Goal: Information Seeking & Learning: Learn about a topic

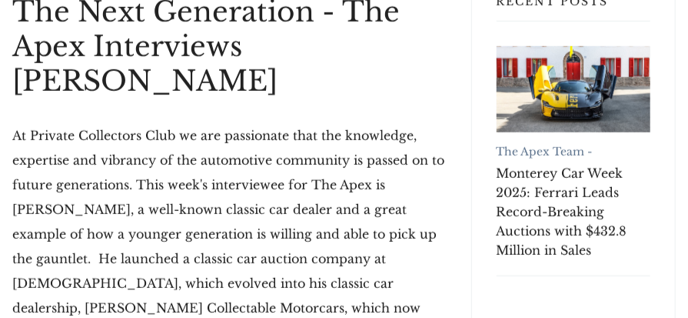
scroll to position [468, 0]
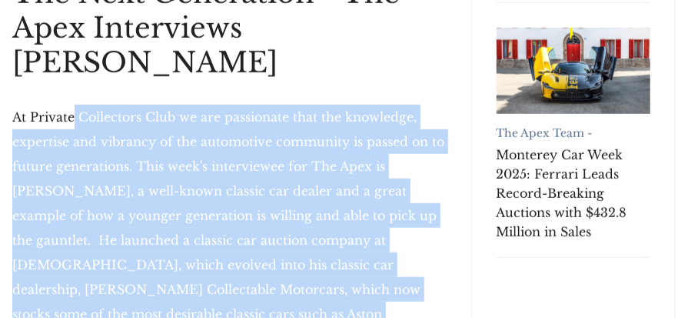
drag, startPoint x: 74, startPoint y: 67, endPoint x: 265, endPoint y: 273, distance: 281.3
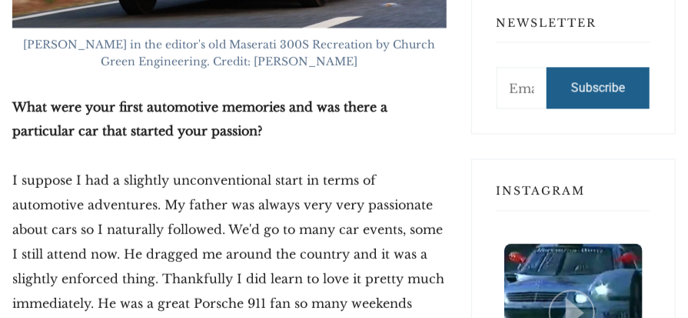
scroll to position [1339, 0]
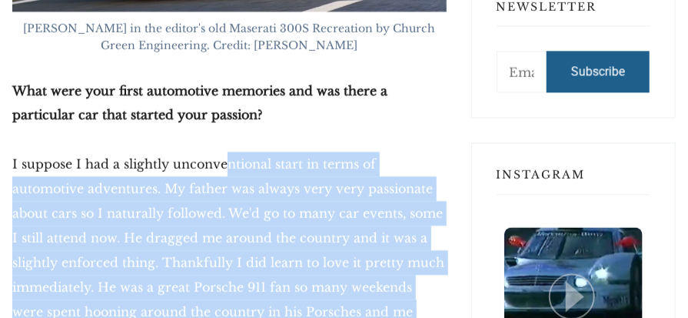
drag, startPoint x: 221, startPoint y: 65, endPoint x: 361, endPoint y: 277, distance: 253.2
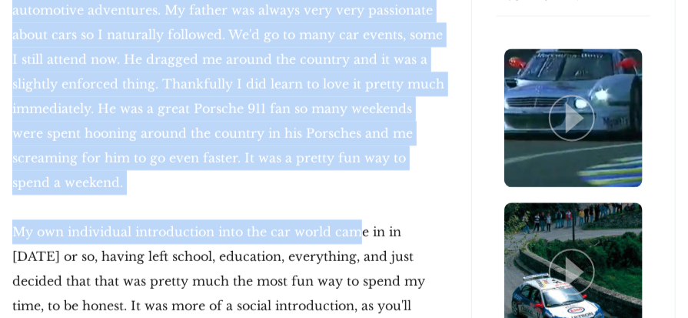
scroll to position [1544, 0]
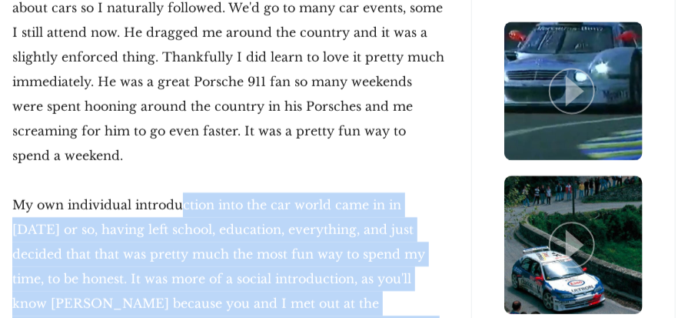
drag, startPoint x: 179, startPoint y: 77, endPoint x: 257, endPoint y: 260, distance: 198.8
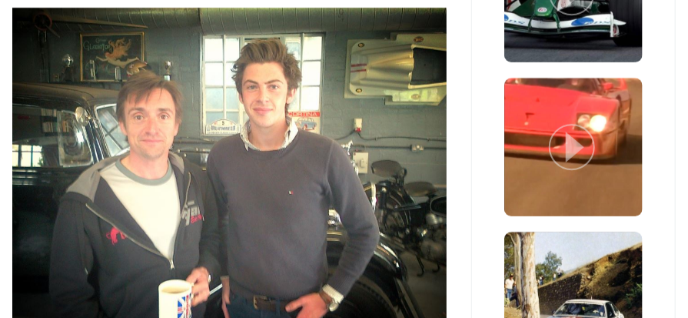
scroll to position [2005, 0]
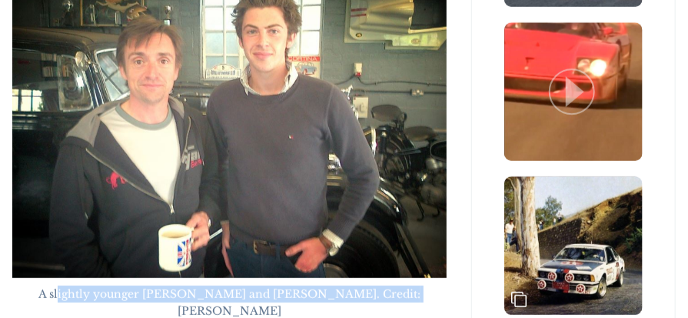
drag, startPoint x: 80, startPoint y: 188, endPoint x: 404, endPoint y: 201, distance: 324.0
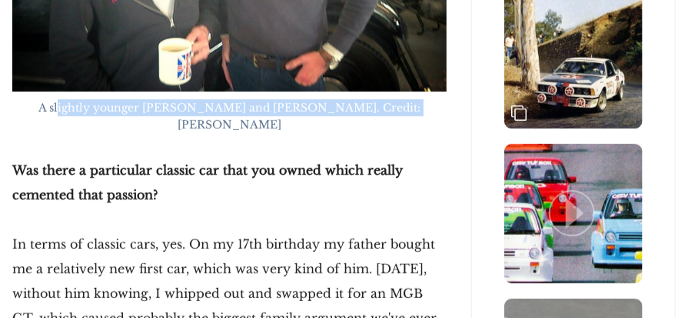
scroll to position [2210, 0]
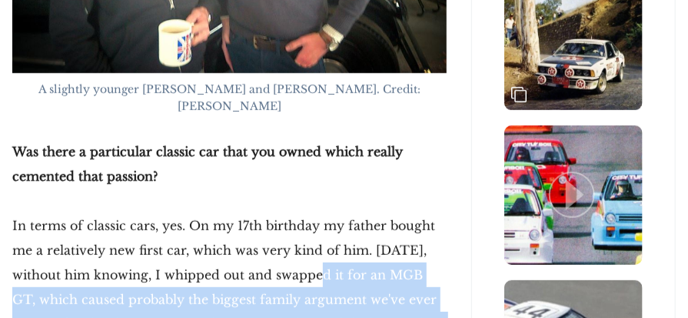
drag, startPoint x: 281, startPoint y: 146, endPoint x: 283, endPoint y: 213, distance: 66.9
click at [283, 213] on p "In terms of classic cars, yes. On my 17th birthday my father bought me a relati…" at bounding box center [229, 311] width 434 height 197
drag, startPoint x: 271, startPoint y: 122, endPoint x: 281, endPoint y: 278, distance: 155.6
click at [281, 278] on p "In terms of classic cars, yes. On my 17th birthday my father bought me a relati…" at bounding box center [229, 311] width 434 height 197
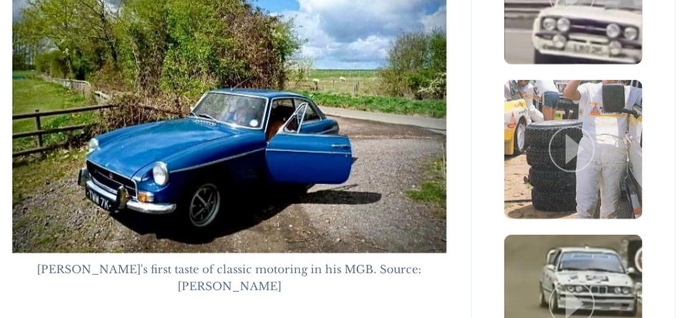
scroll to position [2723, 0]
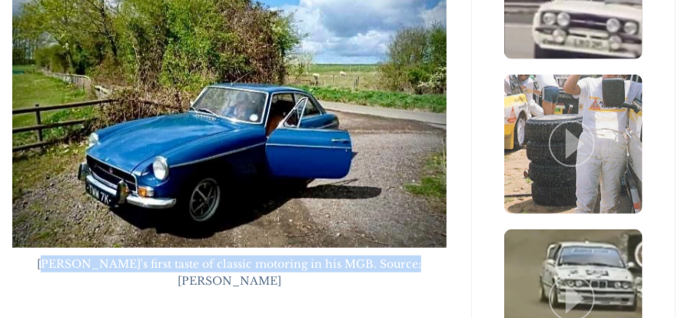
drag, startPoint x: 54, startPoint y: 135, endPoint x: 408, endPoint y: 152, distance: 354.1
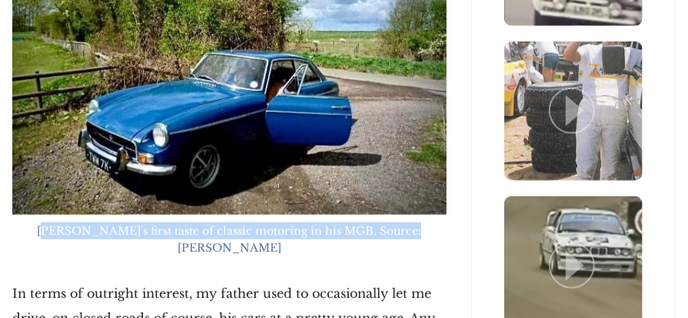
scroll to position [2774, 0]
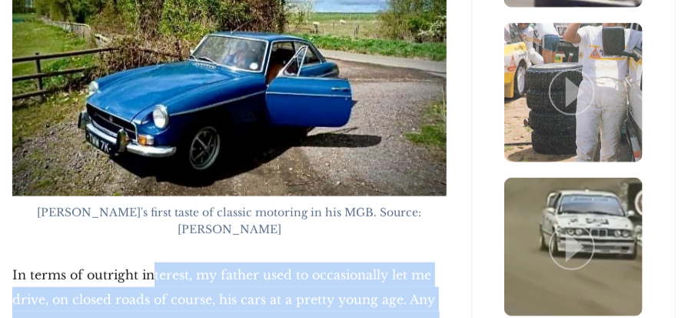
drag, startPoint x: 150, startPoint y: 125, endPoint x: 198, endPoint y: 308, distance: 188.4
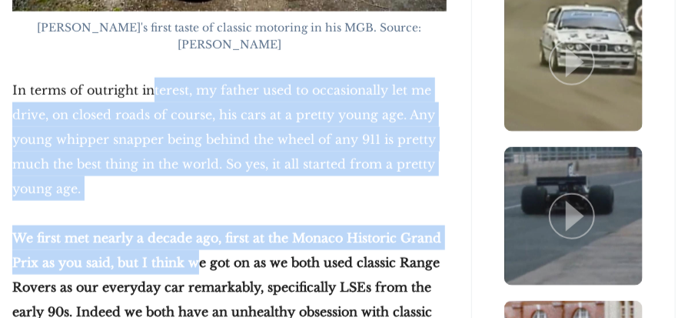
scroll to position [2979, 0]
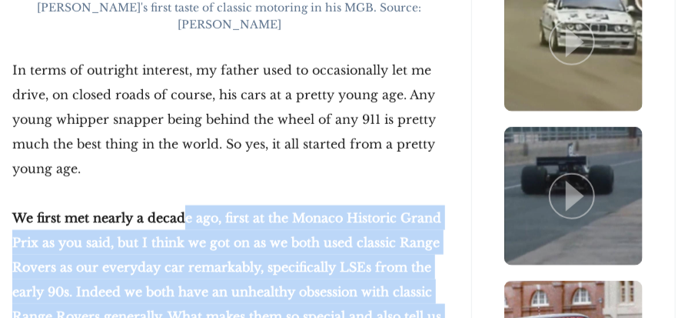
drag, startPoint x: 181, startPoint y: 52, endPoint x: 222, endPoint y: 231, distance: 183.0
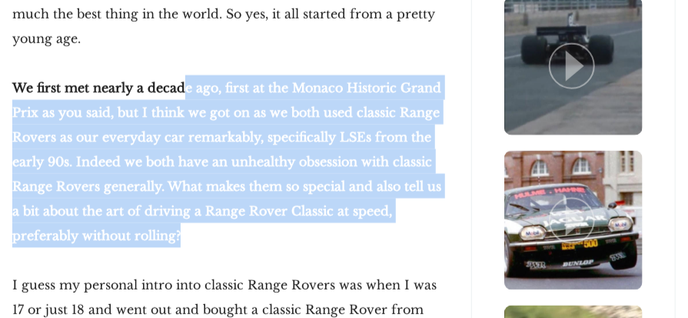
scroll to position [3184, 0]
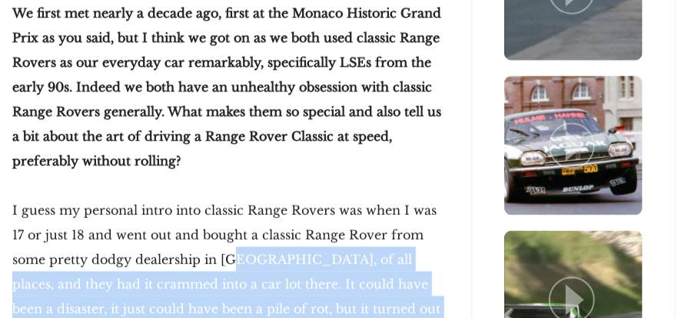
drag, startPoint x: 203, startPoint y: 117, endPoint x: 221, endPoint y: 201, distance: 85.8
click at [221, 201] on p "I guess my personal intro into classic Range Rovers was when I was 17 or just 1…" at bounding box center [229, 271] width 434 height 148
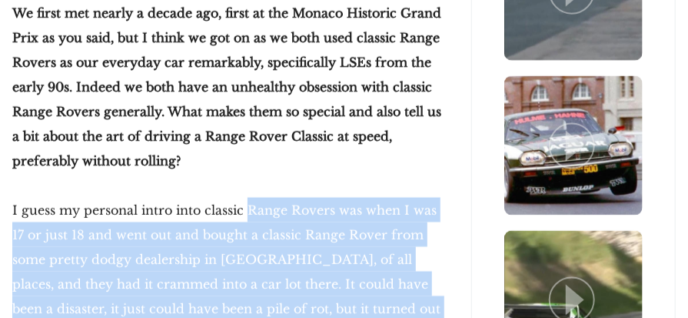
drag, startPoint x: 251, startPoint y: 49, endPoint x: 243, endPoint y: 301, distance: 252.3
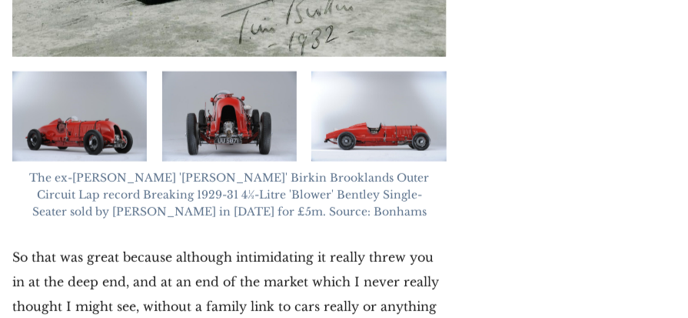
scroll to position [5030, 0]
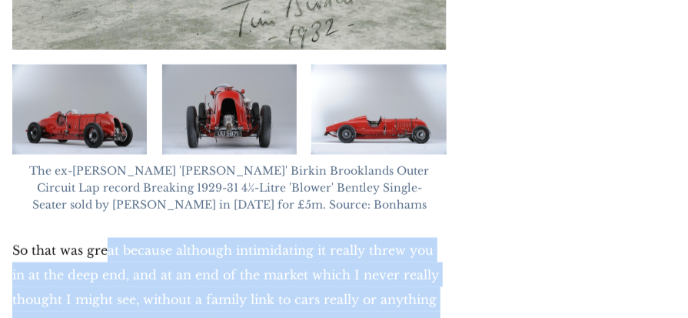
drag, startPoint x: 106, startPoint y: 95, endPoint x: 191, endPoint y: 295, distance: 217.1
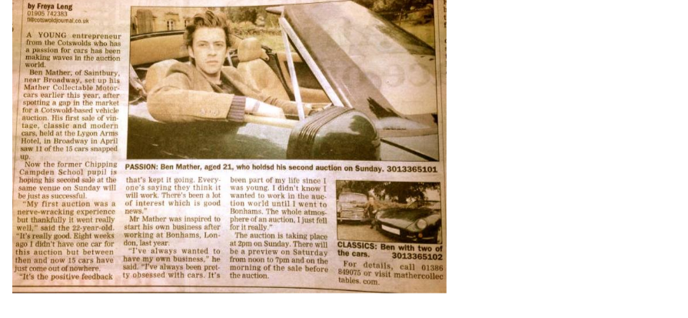
scroll to position [6568, 0]
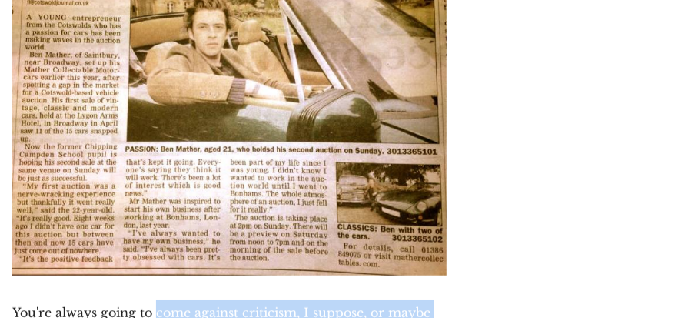
drag, startPoint x: 157, startPoint y: 121, endPoint x: 200, endPoint y: 249, distance: 134.7
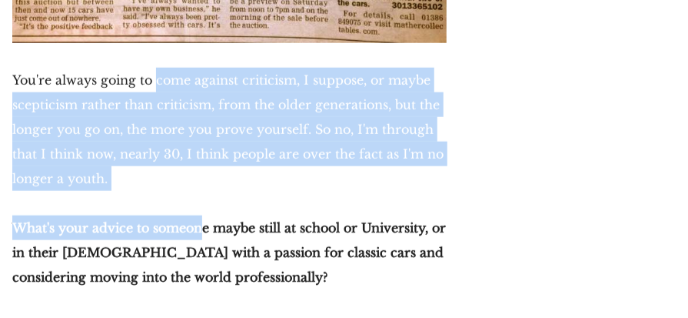
scroll to position [6824, 0]
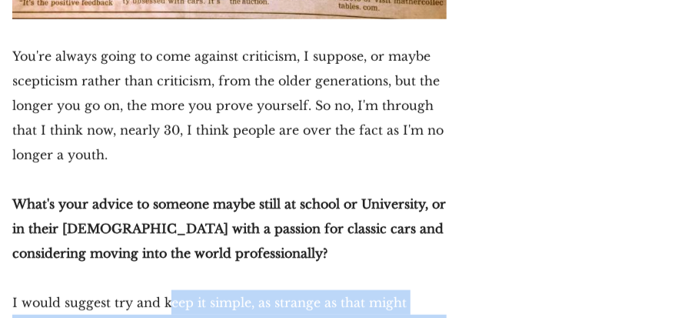
drag, startPoint x: 169, startPoint y: 114, endPoint x: 274, endPoint y: 212, distance: 143.6
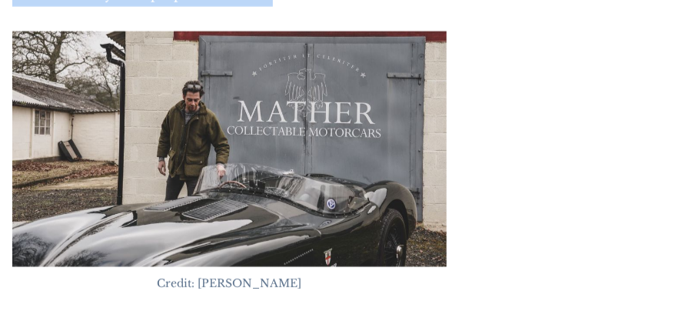
scroll to position [7234, 0]
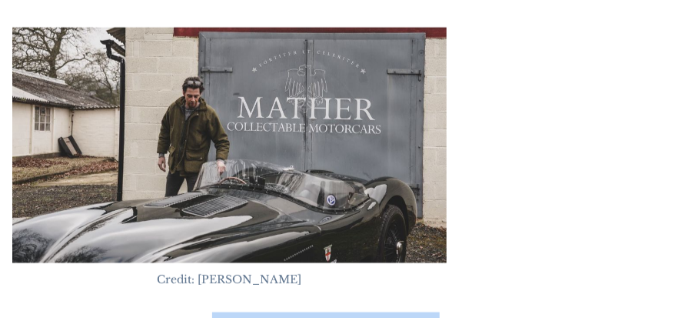
drag, startPoint x: 212, startPoint y: 143, endPoint x: 237, endPoint y: 270, distance: 129.2
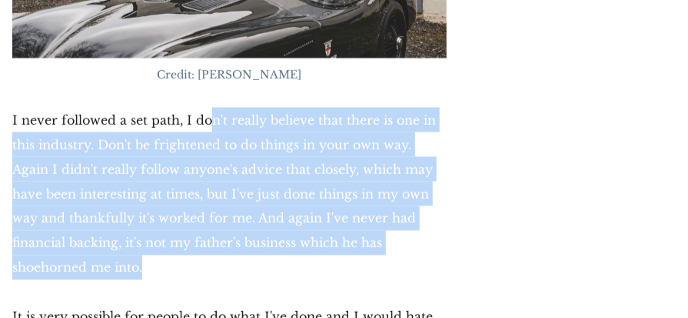
scroll to position [7490, 0]
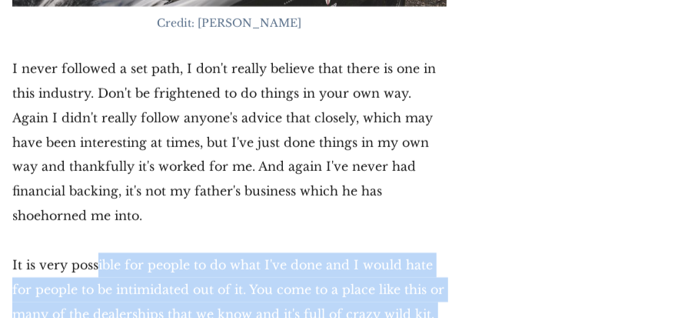
drag, startPoint x: 98, startPoint y: 57, endPoint x: 133, endPoint y: 234, distance: 180.2
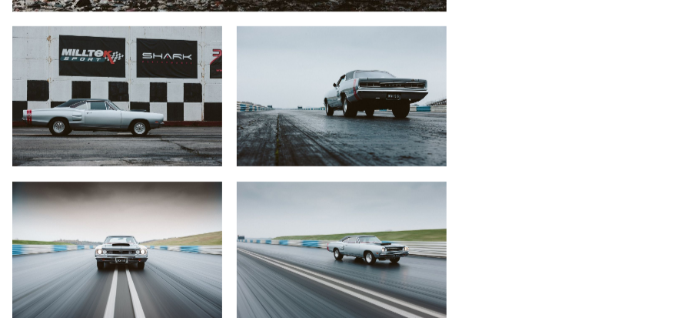
scroll to position [8311, 0]
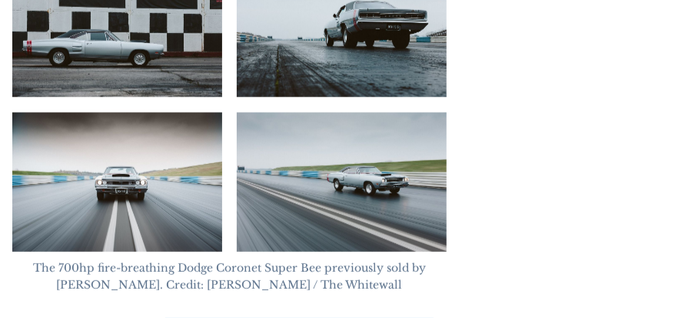
drag, startPoint x: 166, startPoint y: 137, endPoint x: 178, endPoint y: 236, distance: 100.0
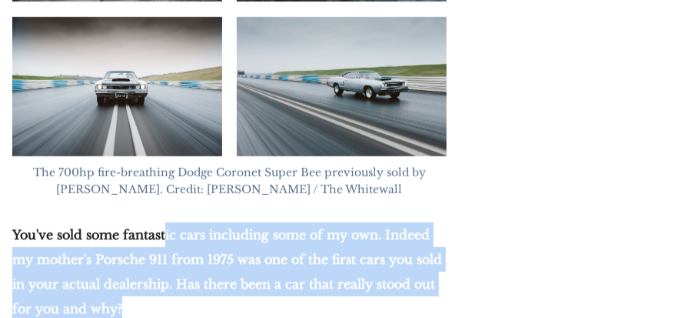
scroll to position [8413, 0]
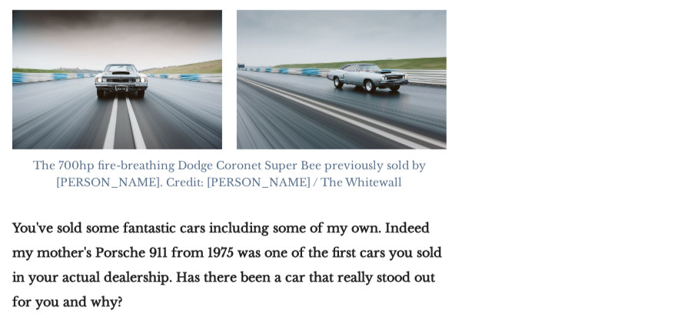
drag, startPoint x: 178, startPoint y: 155, endPoint x: 196, endPoint y: 291, distance: 137.2
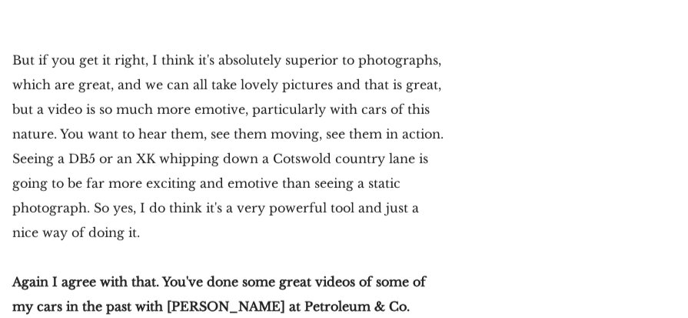
scroll to position [11848, 0]
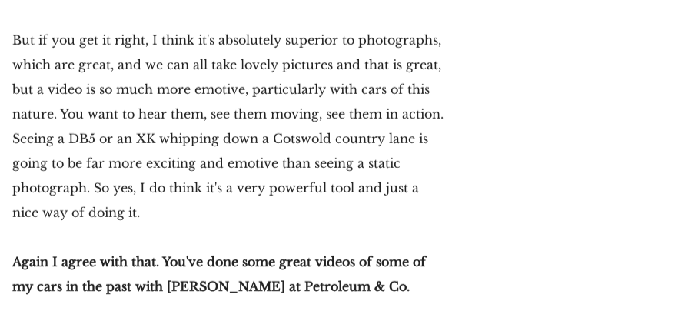
drag, startPoint x: 188, startPoint y: 98, endPoint x: 240, endPoint y: 297, distance: 205.2
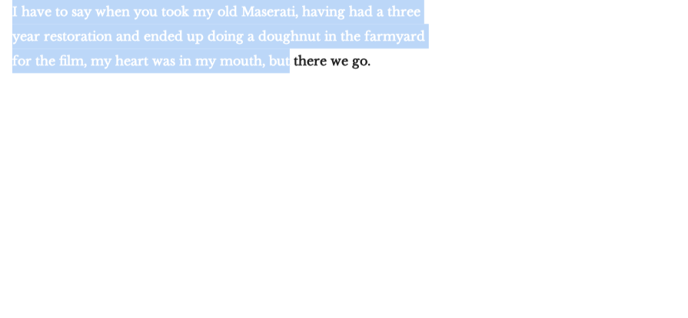
scroll to position [12309, 0]
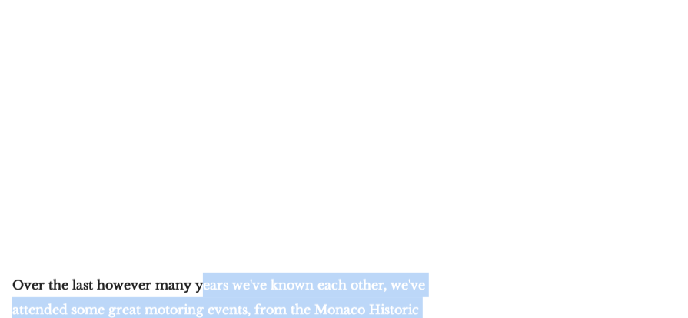
drag, startPoint x: 195, startPoint y: 152, endPoint x: 209, endPoint y: 310, distance: 158.2
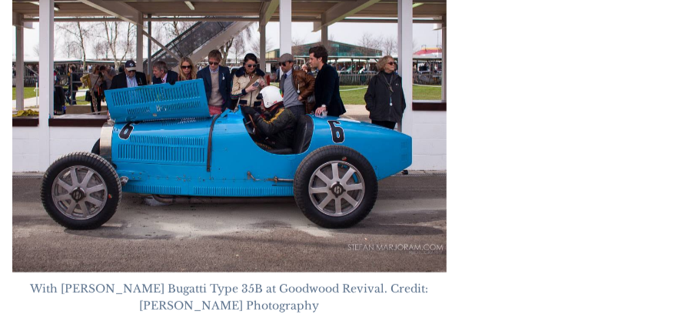
scroll to position [13230, 0]
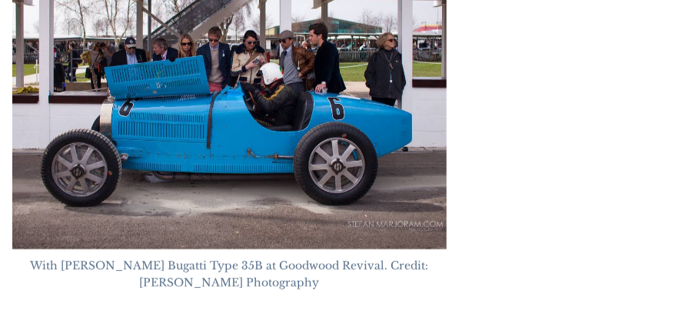
drag, startPoint x: 193, startPoint y: 162, endPoint x: 201, endPoint y: 241, distance: 79.7
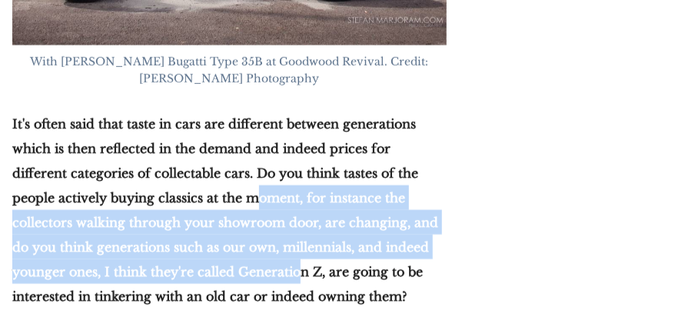
scroll to position [13436, 0]
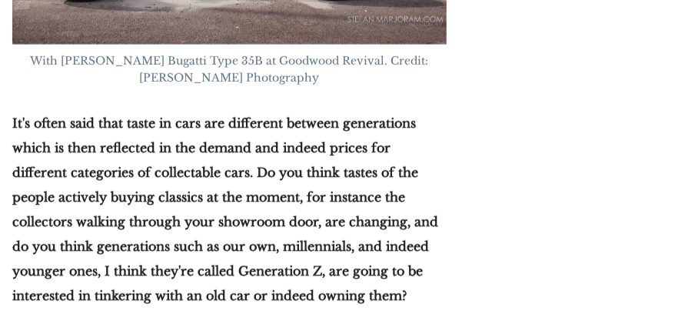
drag, startPoint x: 178, startPoint y: 151, endPoint x: 201, endPoint y: 274, distance: 125.2
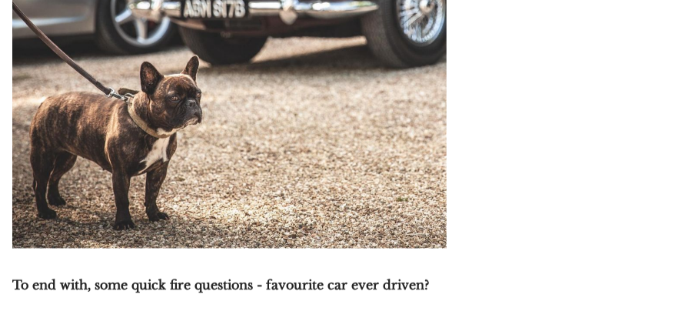
scroll to position [15640, 0]
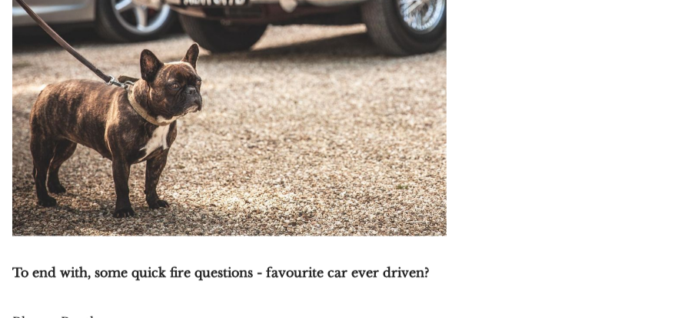
drag, startPoint x: 217, startPoint y: 115, endPoint x: 272, endPoint y: 275, distance: 168.5
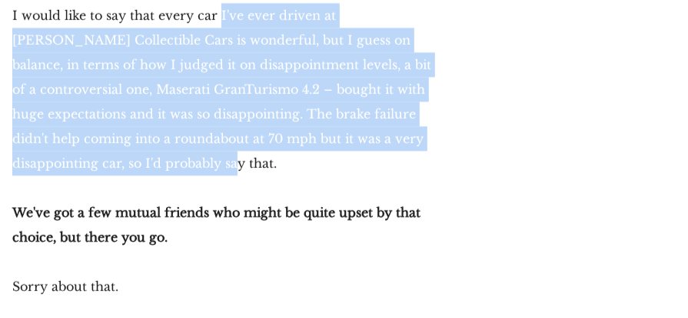
scroll to position [16050, 0]
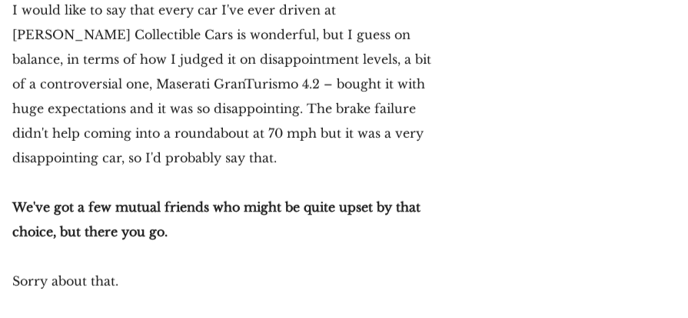
drag, startPoint x: 160, startPoint y: 109, endPoint x: 303, endPoint y: 264, distance: 210.6
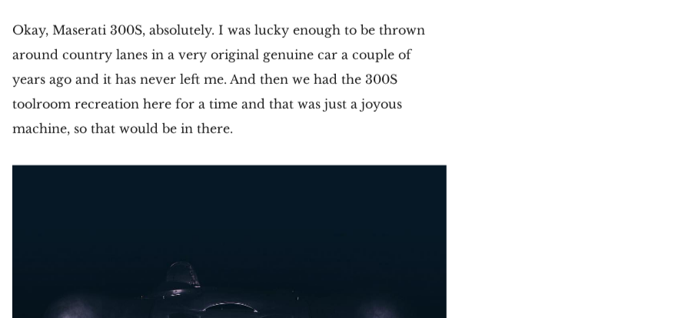
scroll to position [17536, 0]
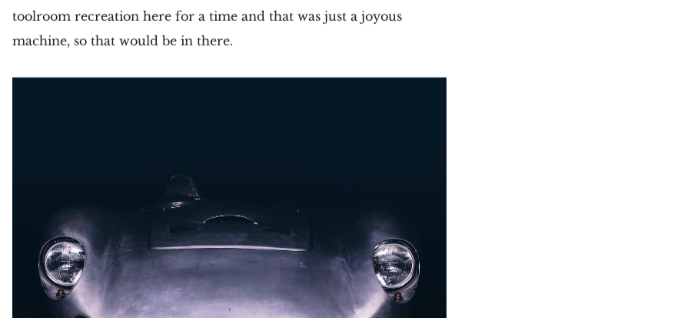
drag, startPoint x: 53, startPoint y: 211, endPoint x: 195, endPoint y: 225, distance: 142.9
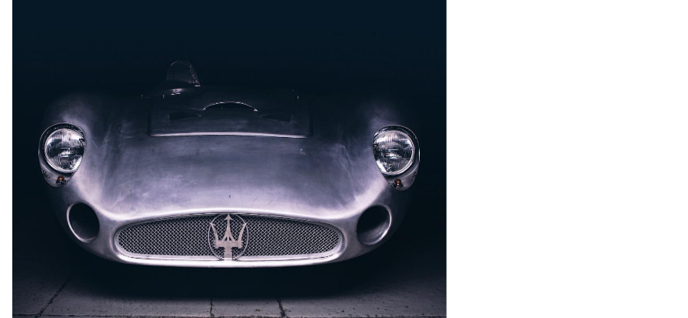
scroll to position [17690, 0]
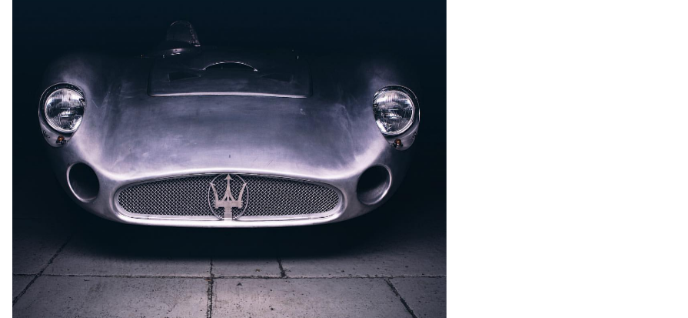
drag, startPoint x: 161, startPoint y: 118, endPoint x: 201, endPoint y: 292, distance: 178.2
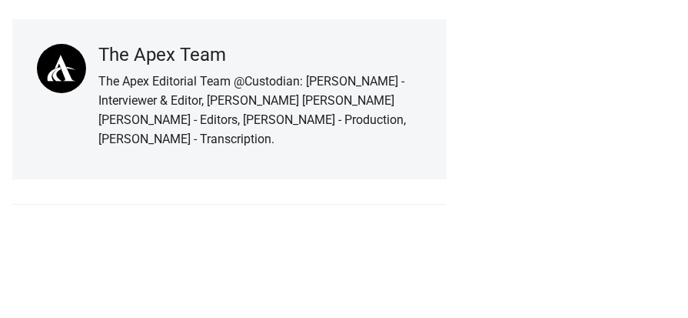
scroll to position [18767, 0]
